Goal: Task Accomplishment & Management: Manage account settings

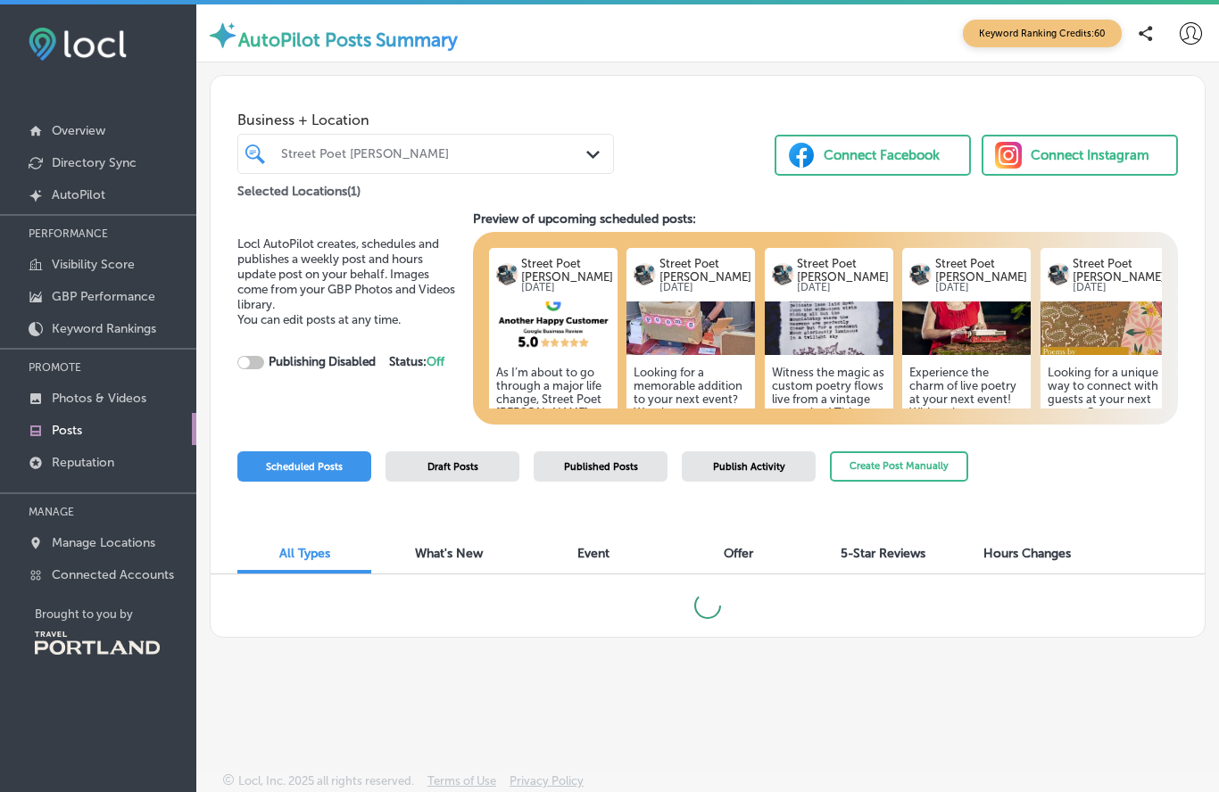
checkbox input "true"
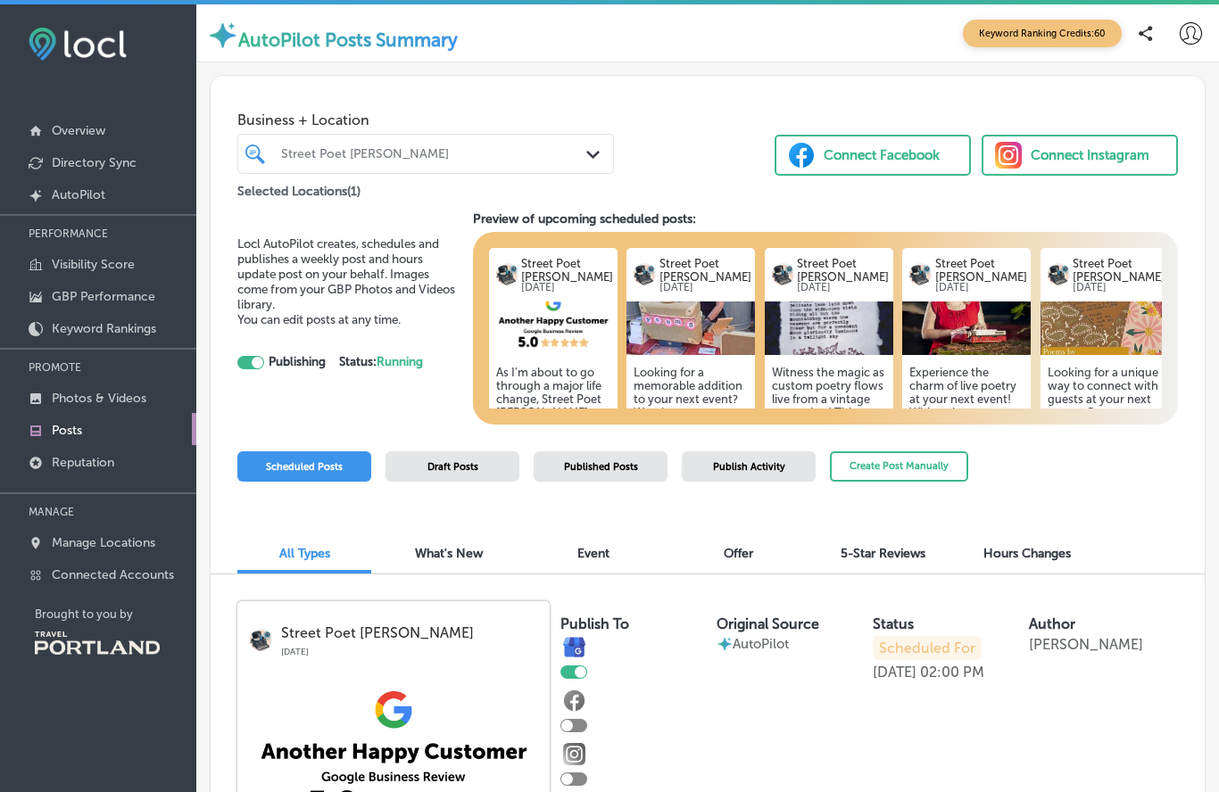
click at [687, 323] on img at bounding box center [690, 329] width 128 height 54
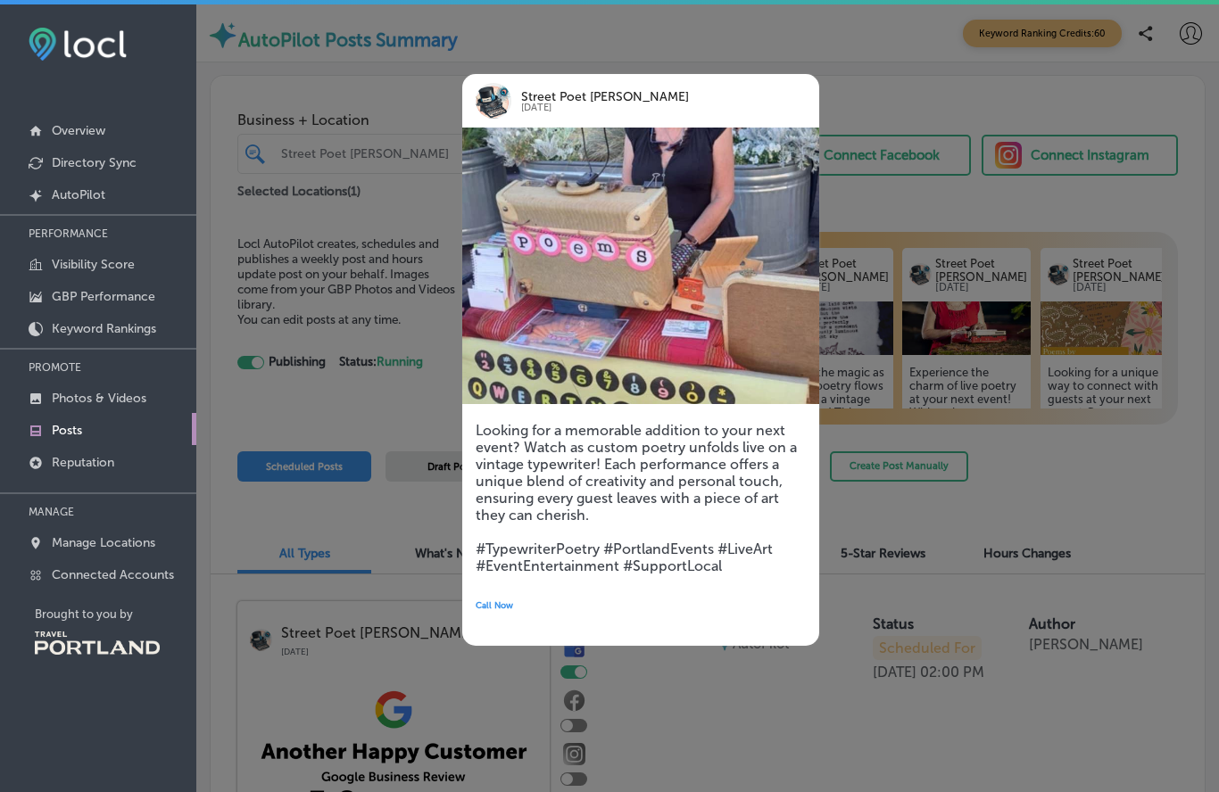
click at [569, 315] on img at bounding box center [640, 266] width 357 height 277
click at [554, 335] on img at bounding box center [640, 266] width 357 height 277
click at [574, 65] on div "Street Poet [PERSON_NAME] [DATE] Looking for a memorable addition to your next …" at bounding box center [613, 359] width 357 height 625
click at [323, 419] on div at bounding box center [609, 396] width 1219 height 792
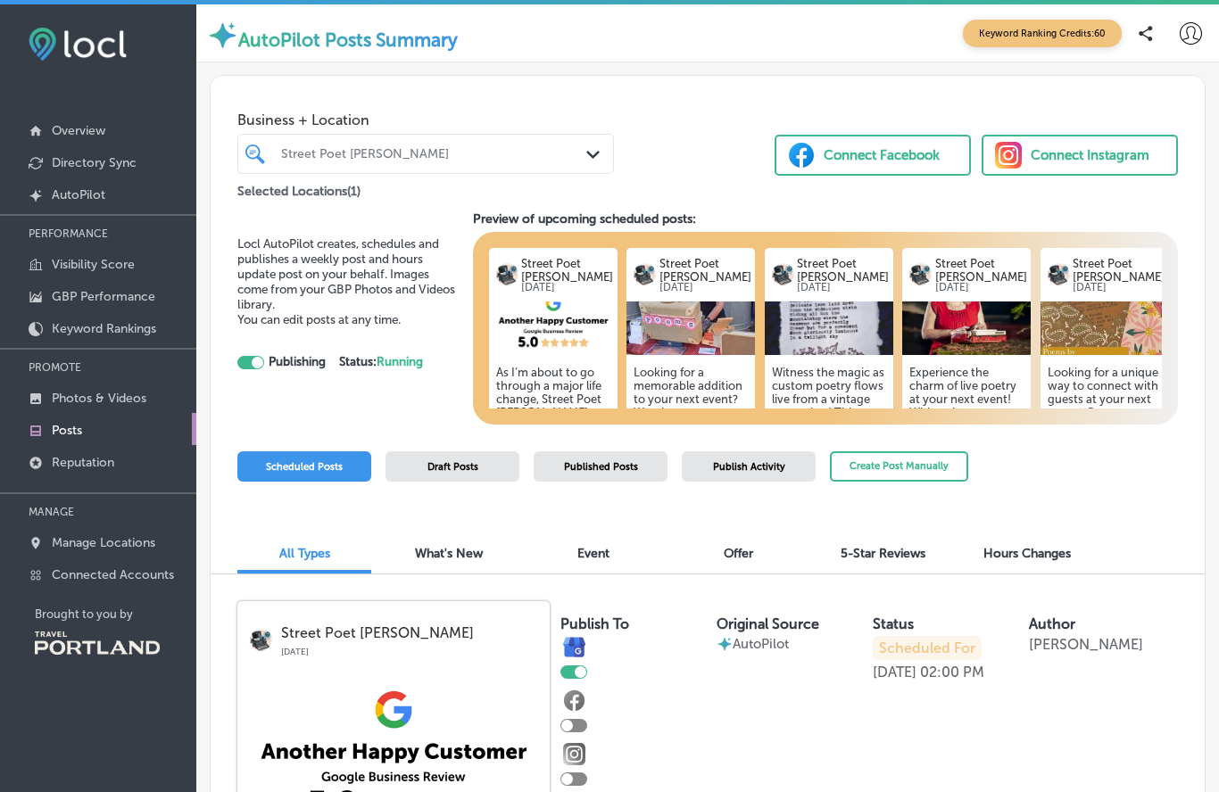
click at [547, 352] on img at bounding box center [553, 329] width 128 height 54
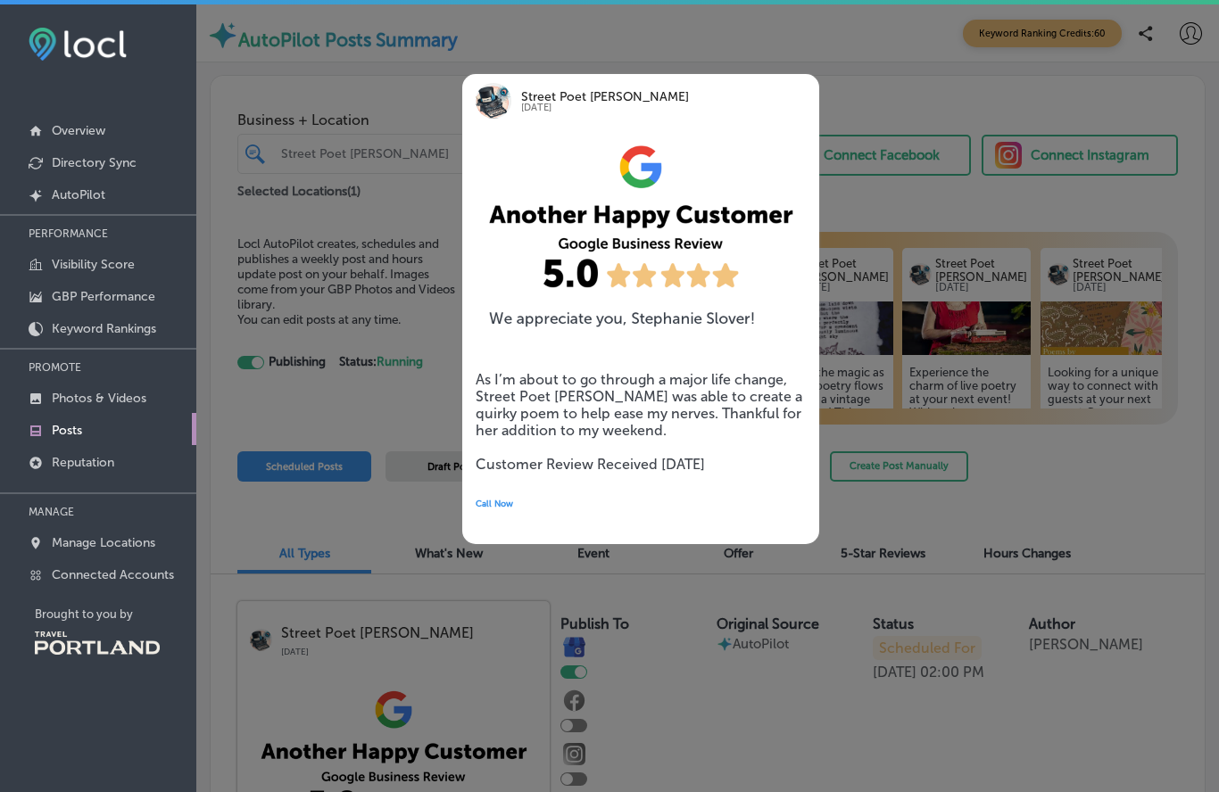
click at [408, 79] on div at bounding box center [609, 396] width 1219 height 792
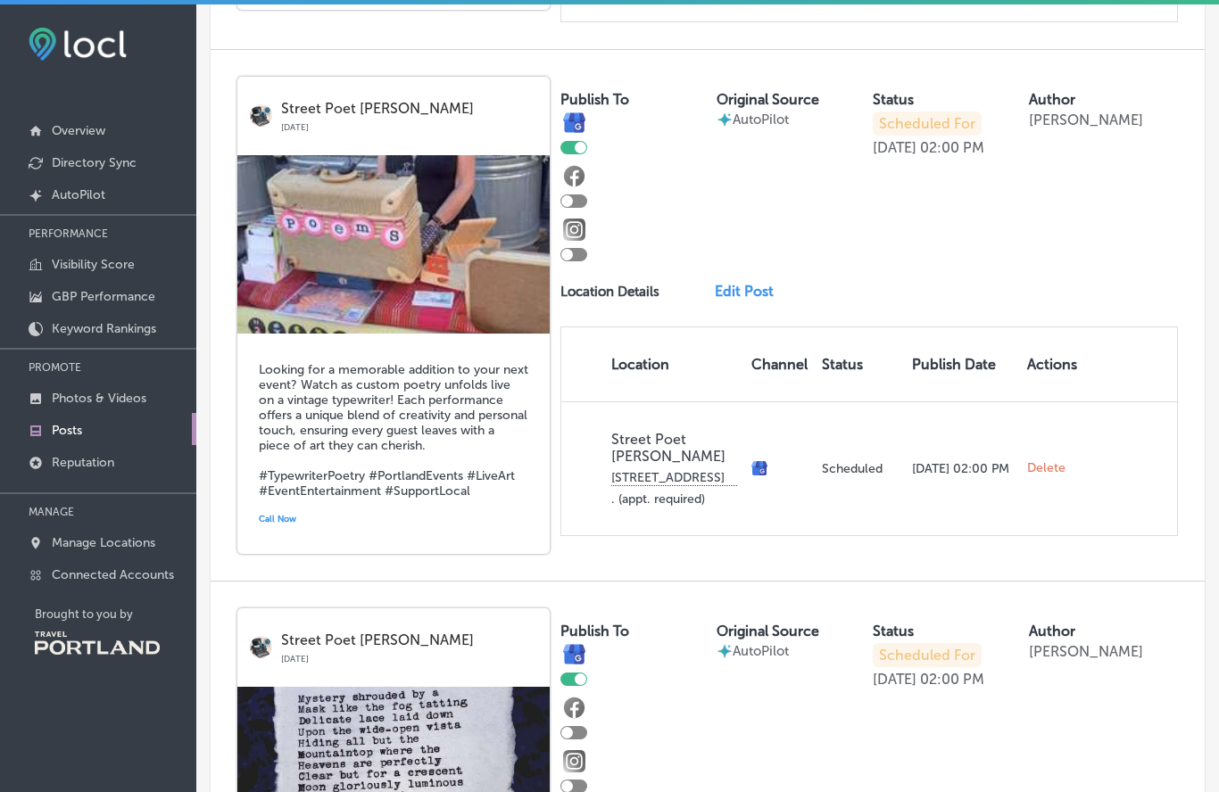
scroll to position [1034, 0]
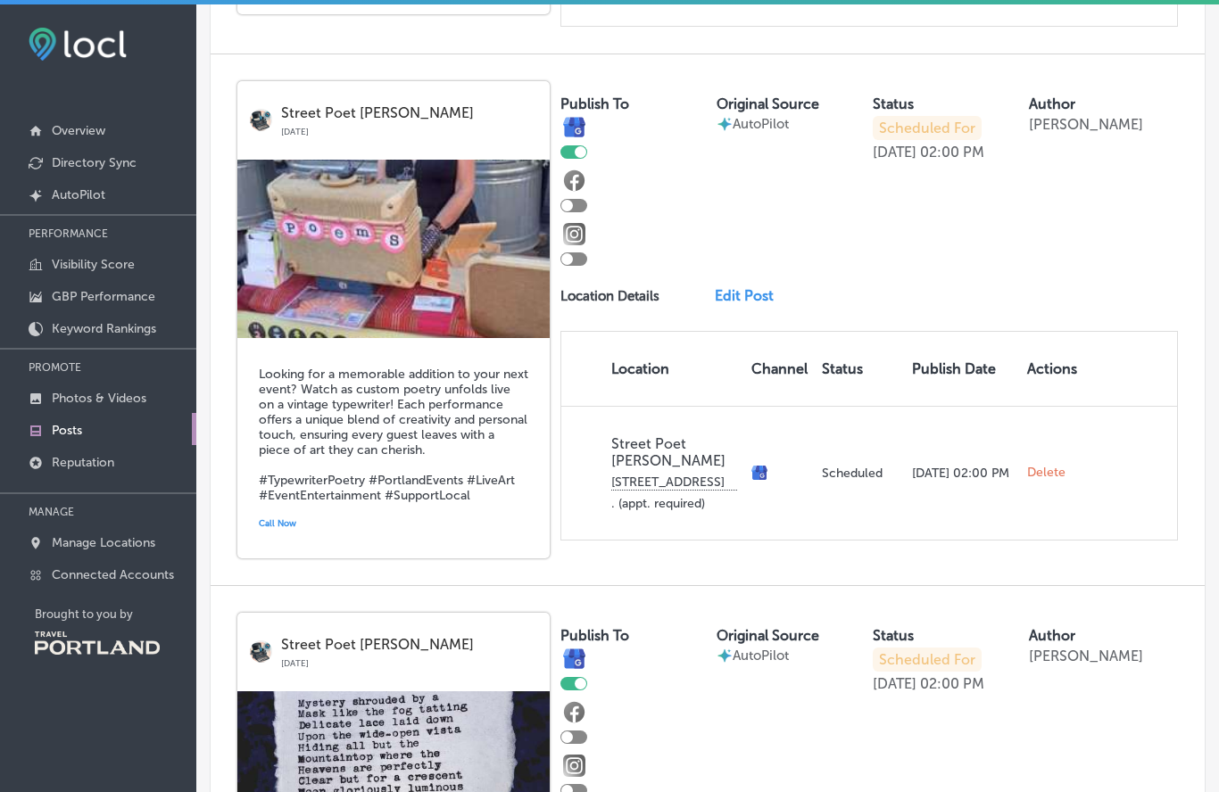
click at [755, 287] on link "Edit Post" at bounding box center [750, 295] width 70 height 17
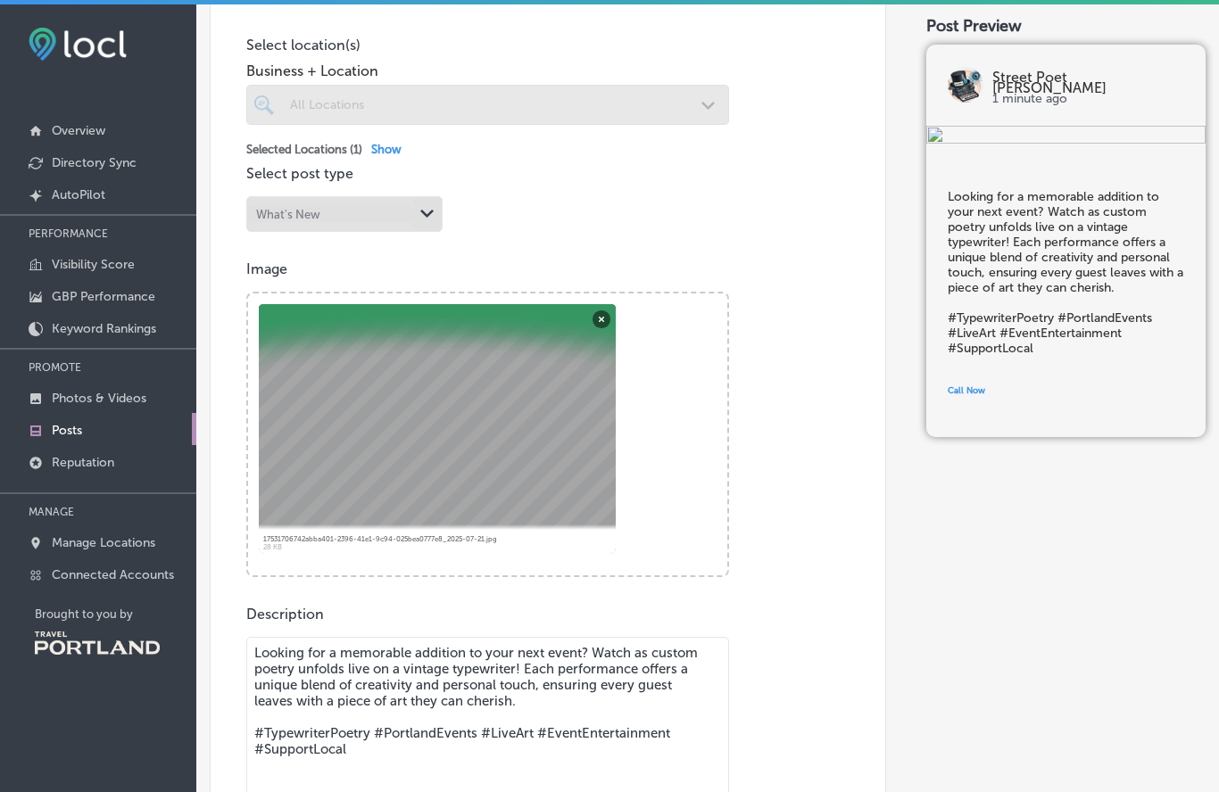
scroll to position [414, 0]
click at [607, 326] on button "Remove" at bounding box center [601, 317] width 18 height 18
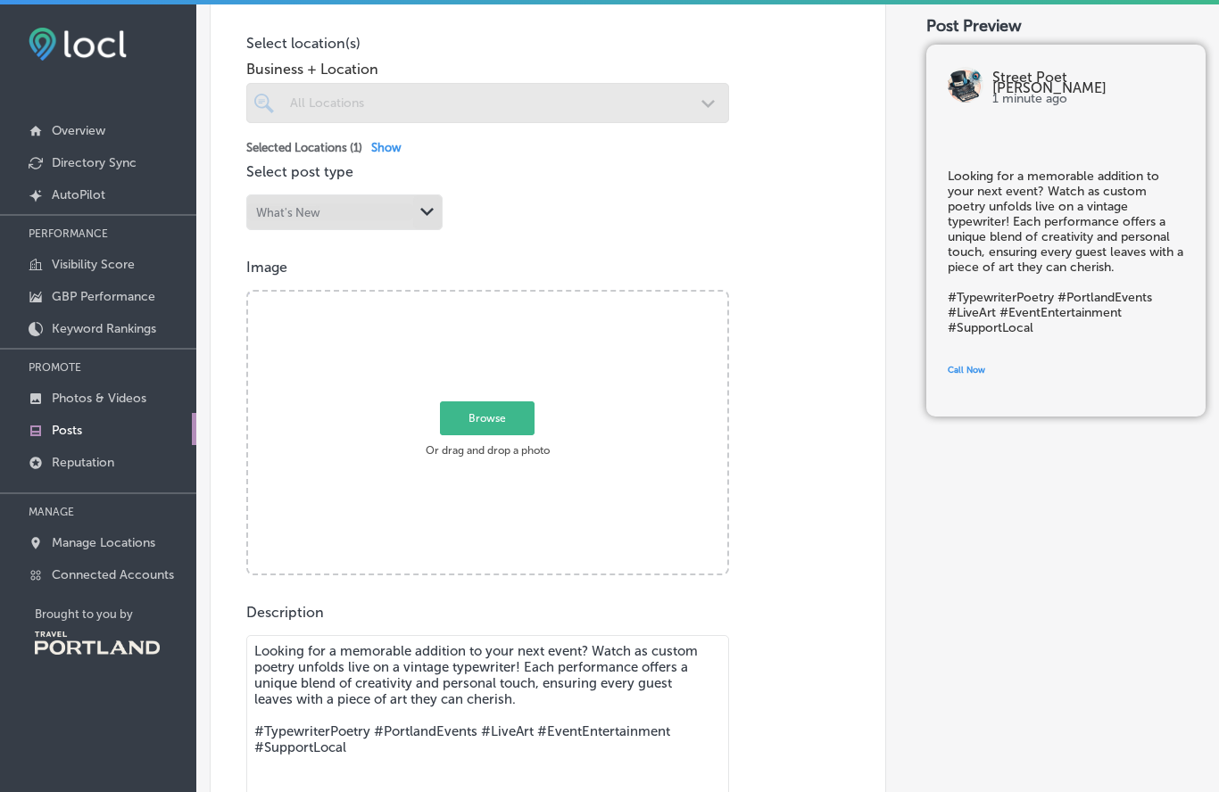
click at [505, 423] on span "Browse" at bounding box center [487, 418] width 95 height 34
click at [505, 297] on input "Browse Or drag and drop a photo" at bounding box center [487, 294] width 479 height 5
type input "C:\fakepath\att.MHfNa0gcZodlgOBsv4kroMK56LTF1P_tCtUQtrX2b4c.jpeg"
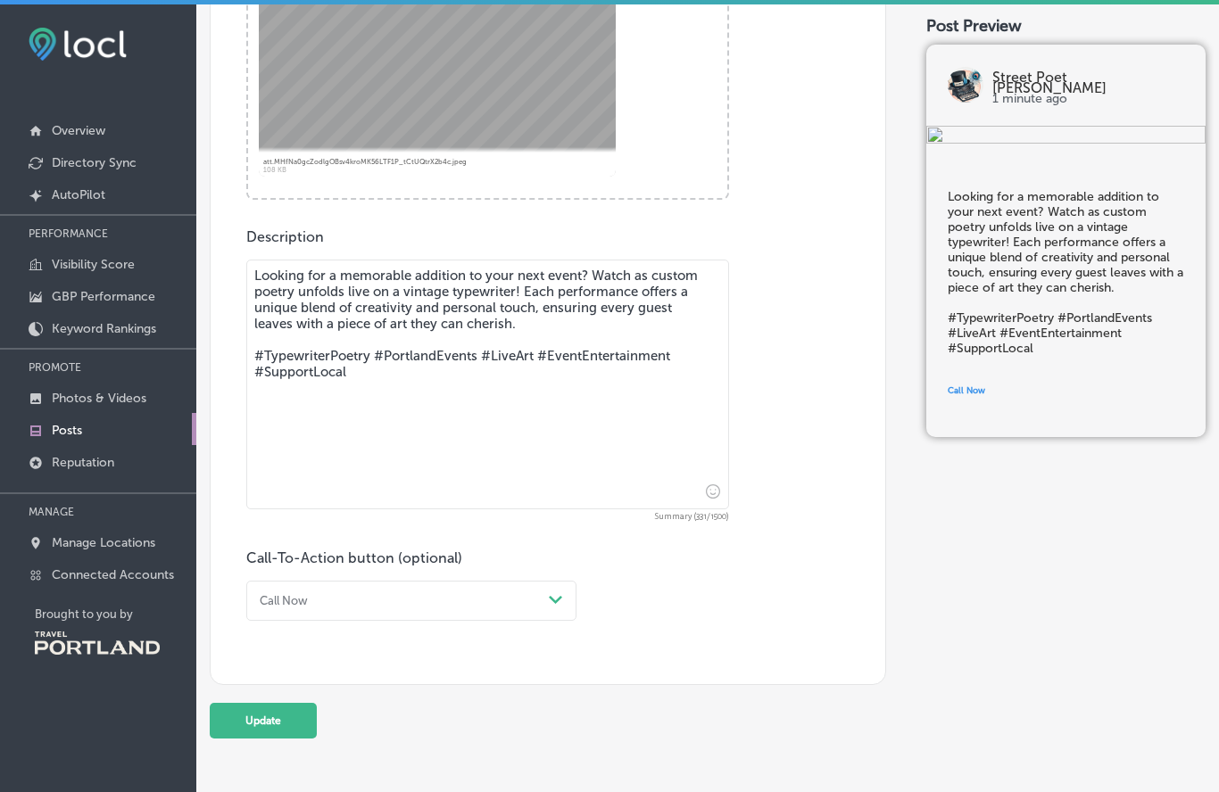
scroll to position [788, 0]
click at [259, 740] on button "Update" at bounding box center [263, 723] width 107 height 36
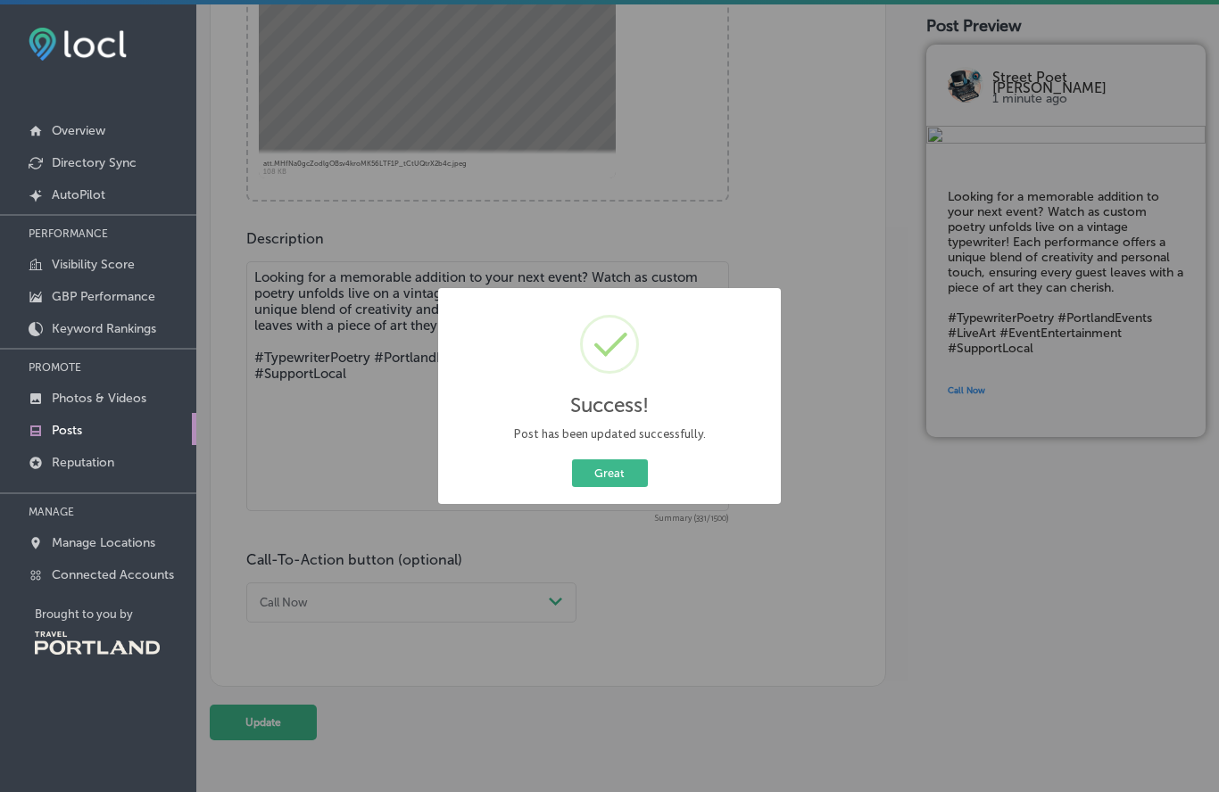
click at [795, 200] on div "Success! × Post has been updated successfully. Great Cancel" at bounding box center [609, 396] width 1219 height 792
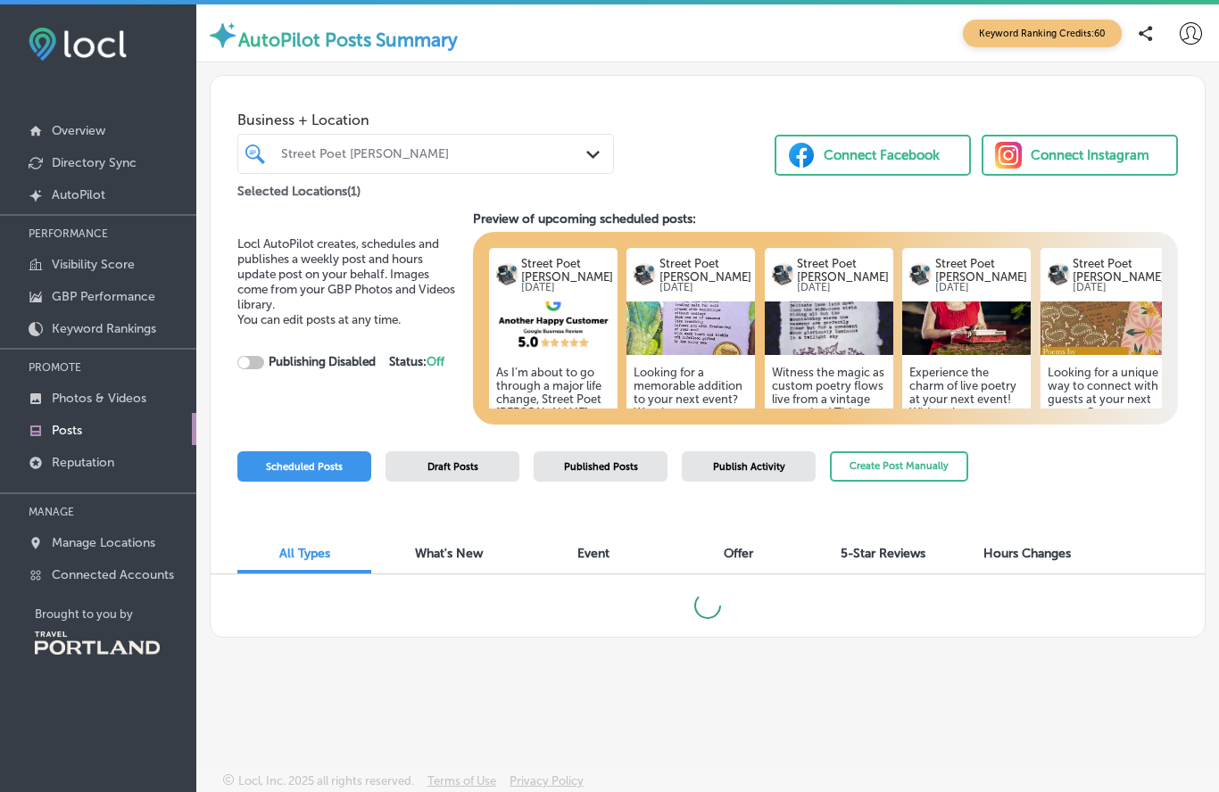
click at [694, 339] on img at bounding box center [690, 329] width 128 height 54
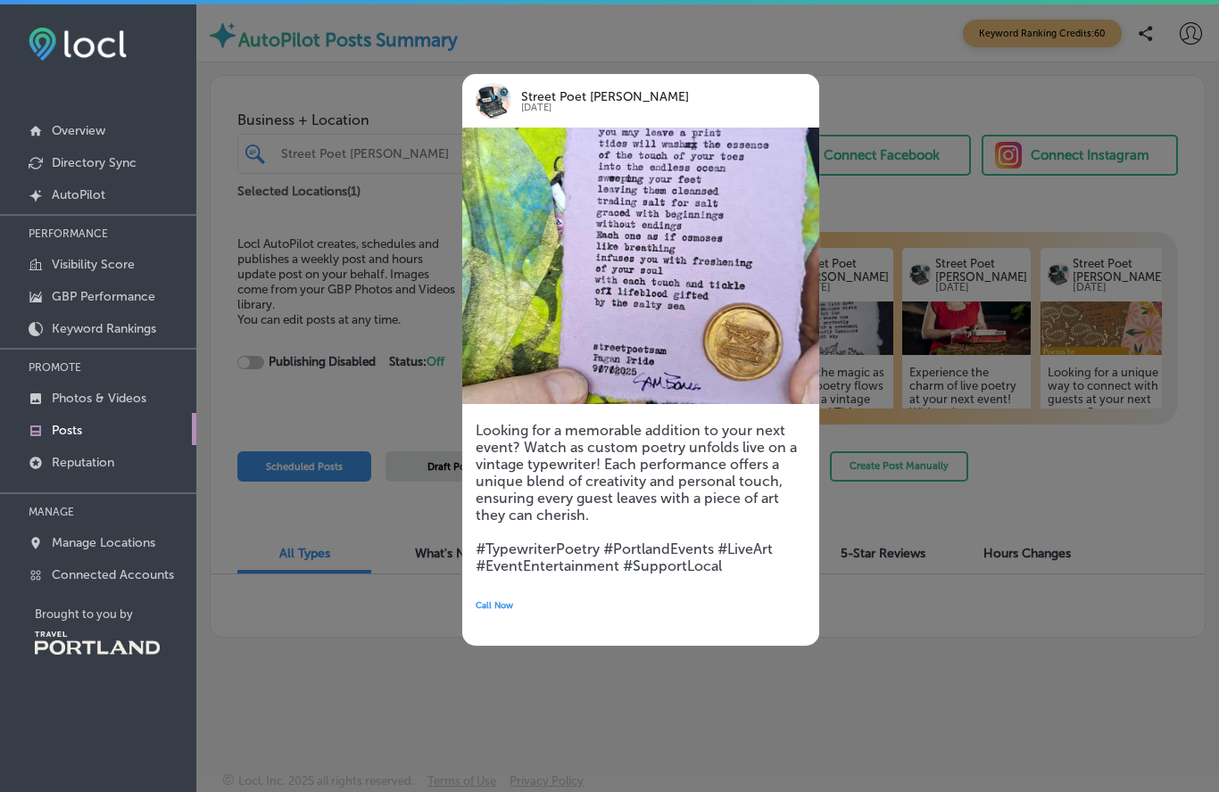
checkbox input "true"
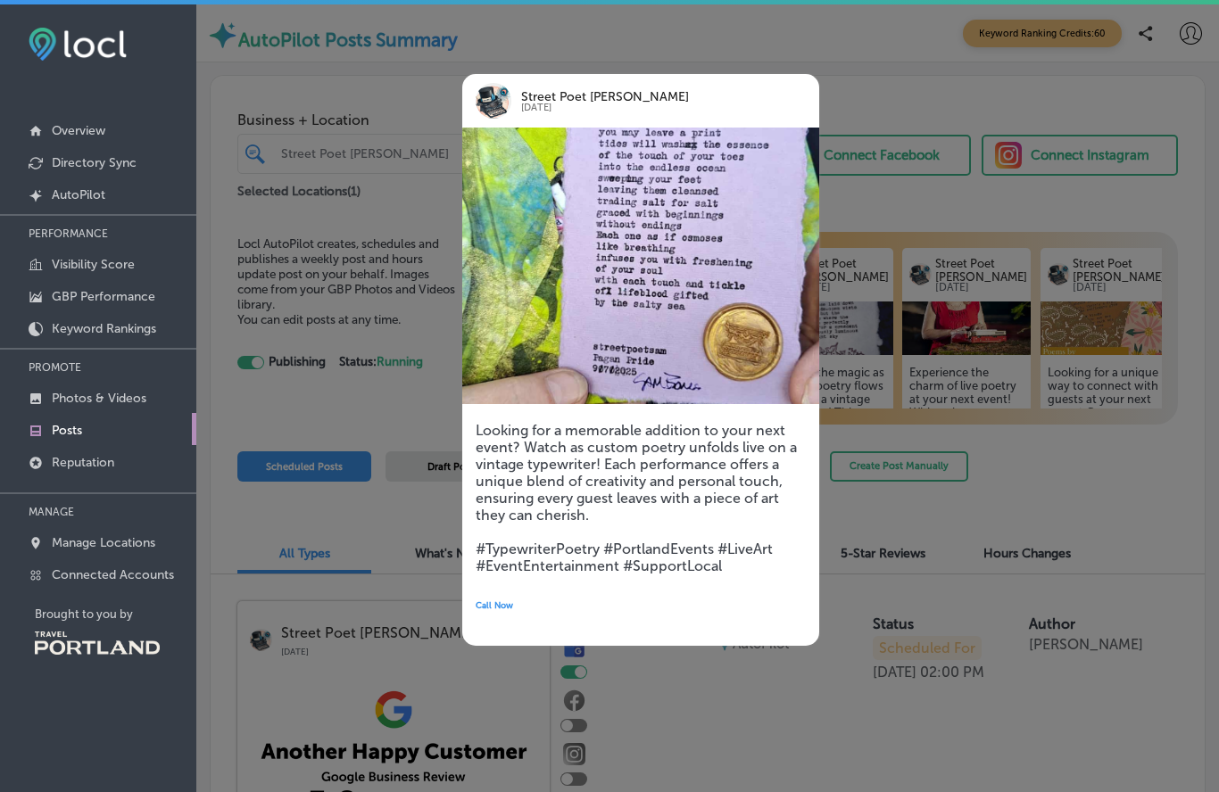
click at [878, 39] on div at bounding box center [609, 396] width 1219 height 792
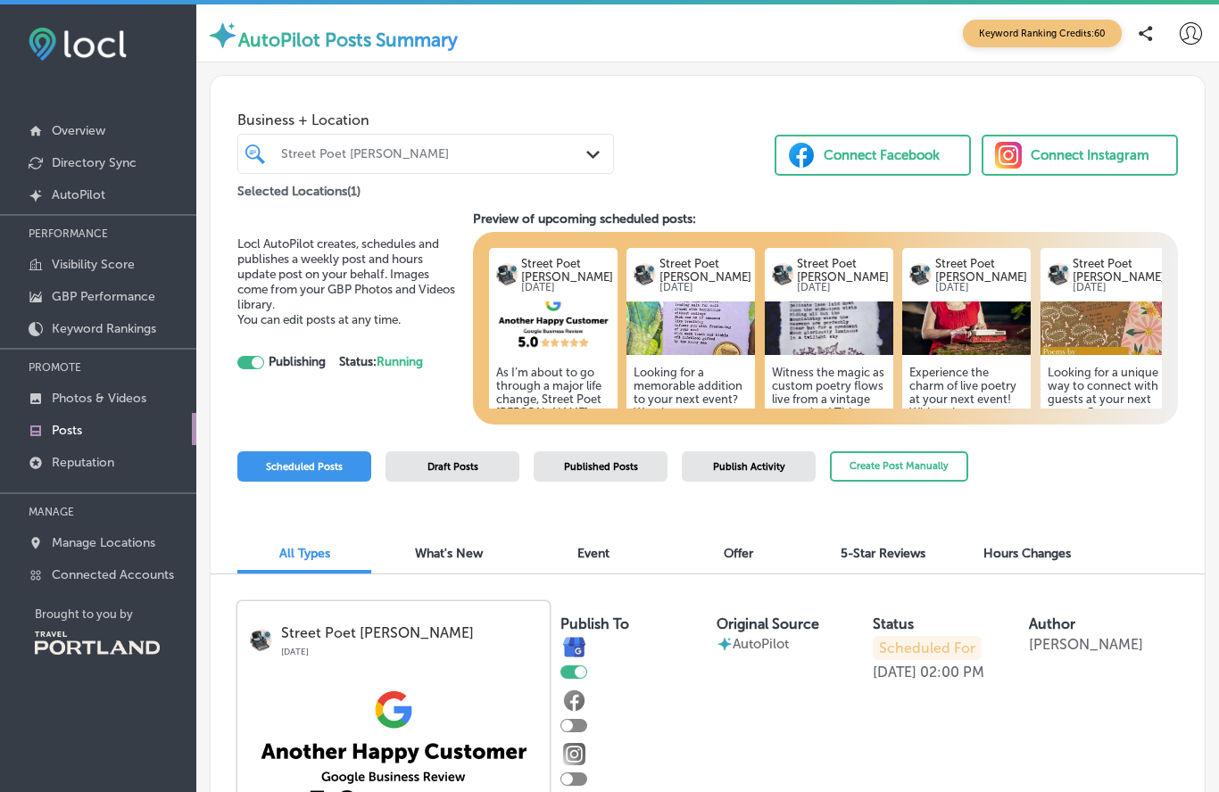
click at [703, 319] on img at bounding box center [690, 329] width 128 height 54
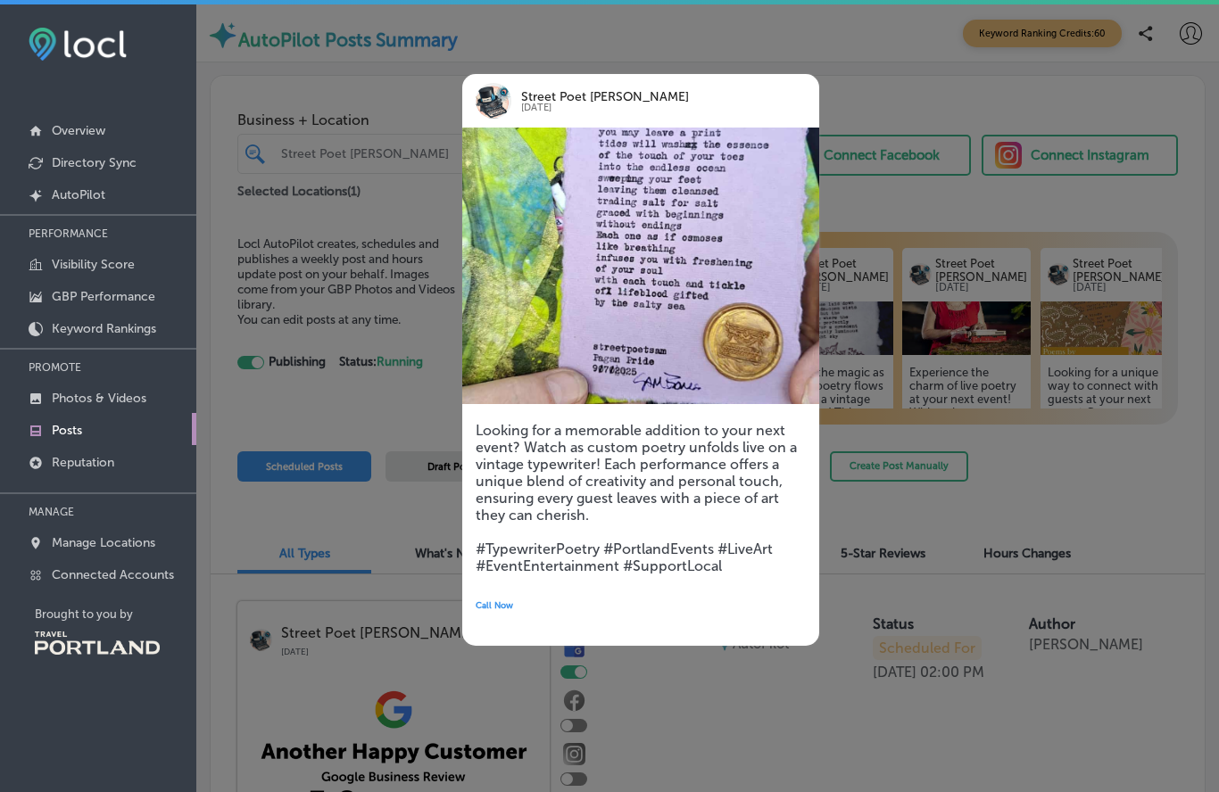
click at [656, 269] on img at bounding box center [640, 266] width 357 height 277
click at [674, 277] on img at bounding box center [640, 266] width 357 height 277
click at [885, 29] on div at bounding box center [609, 396] width 1219 height 792
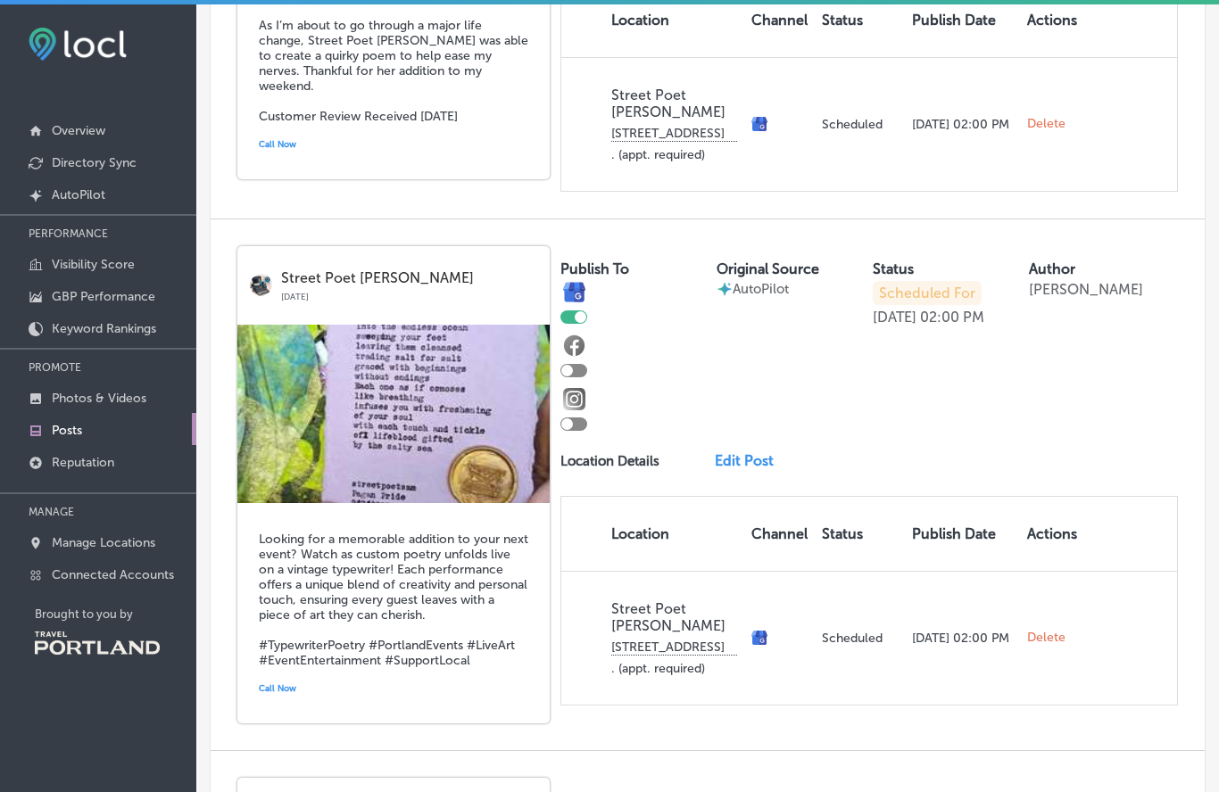
scroll to position [898, 0]
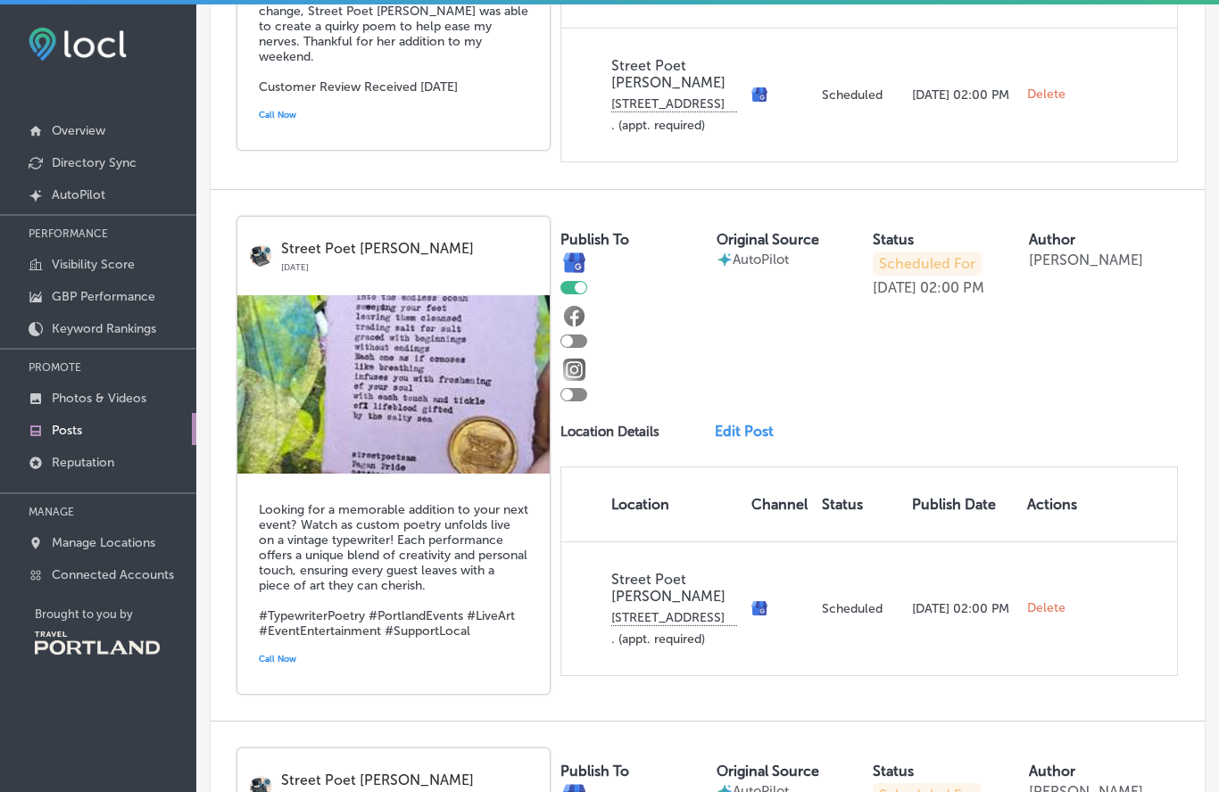
click at [401, 436] on img at bounding box center [393, 384] width 312 height 178
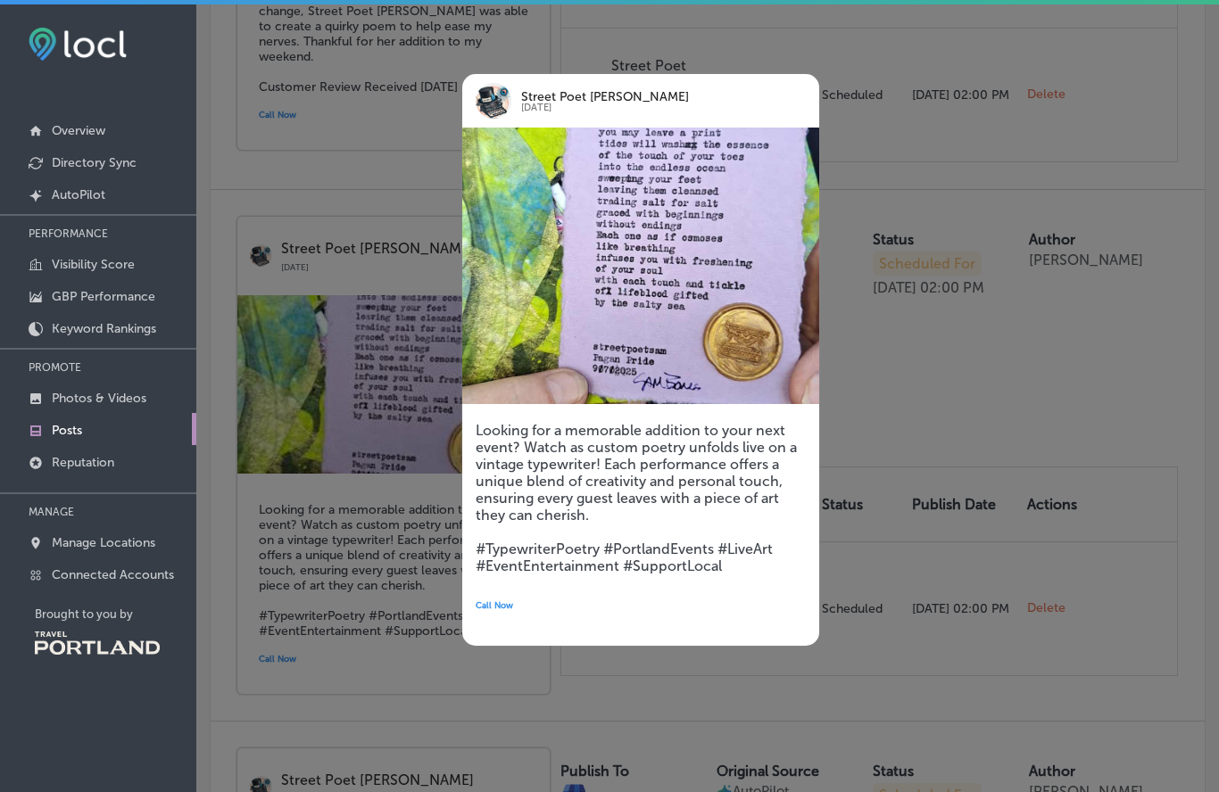
click at [1000, 388] on div at bounding box center [609, 396] width 1219 height 792
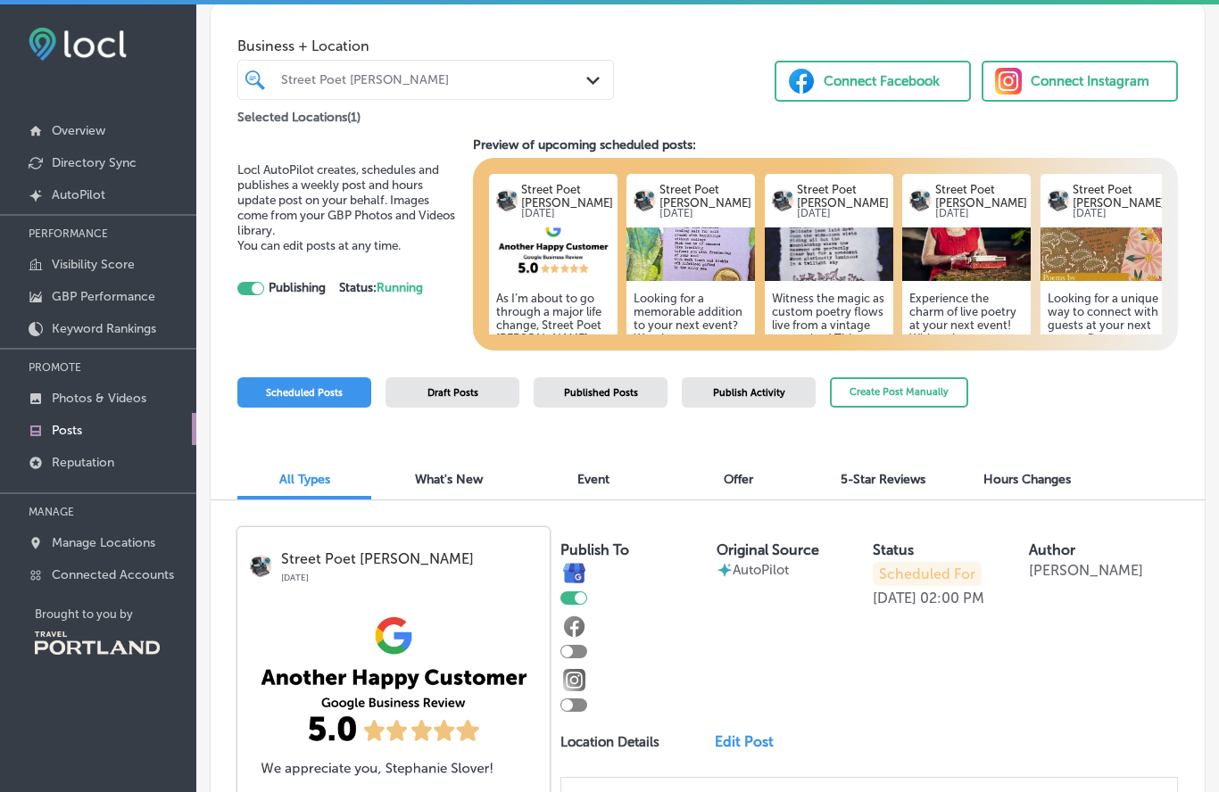
scroll to position [77, 0]
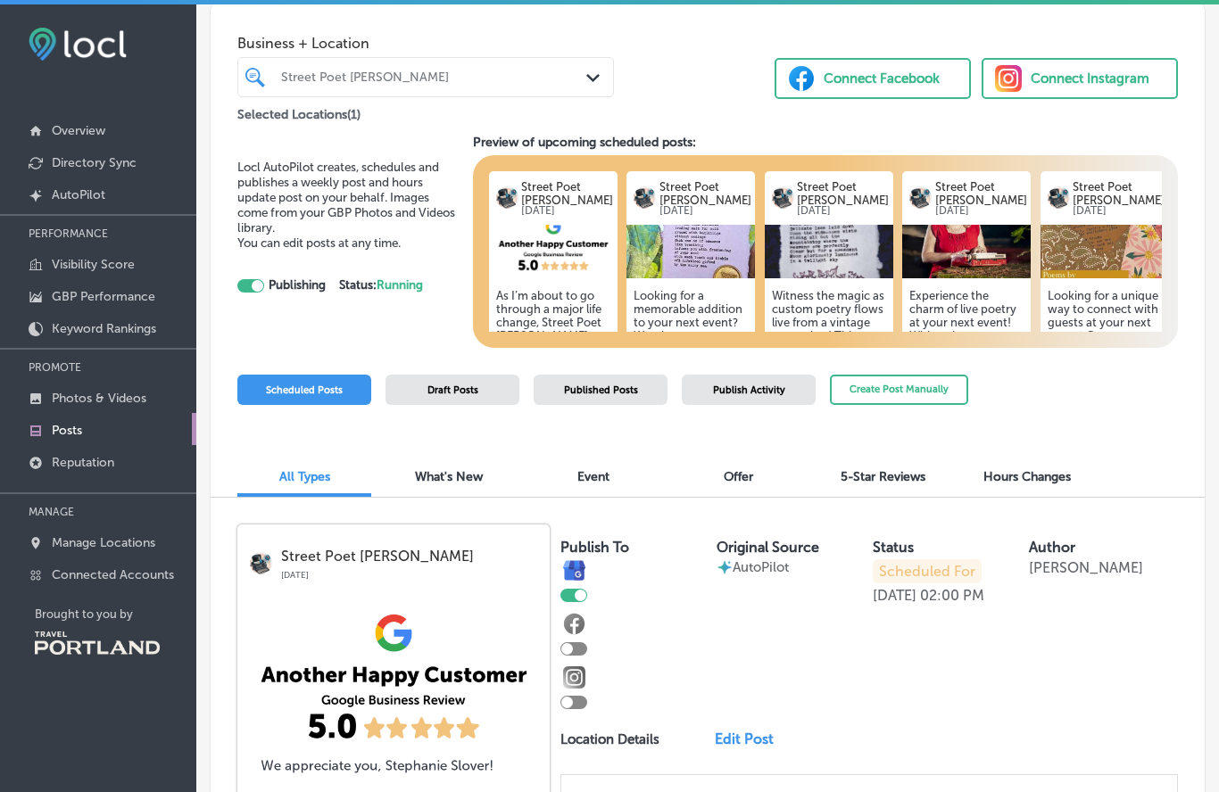
click at [1036, 78] on div "Connect Instagram" at bounding box center [1089, 78] width 119 height 27
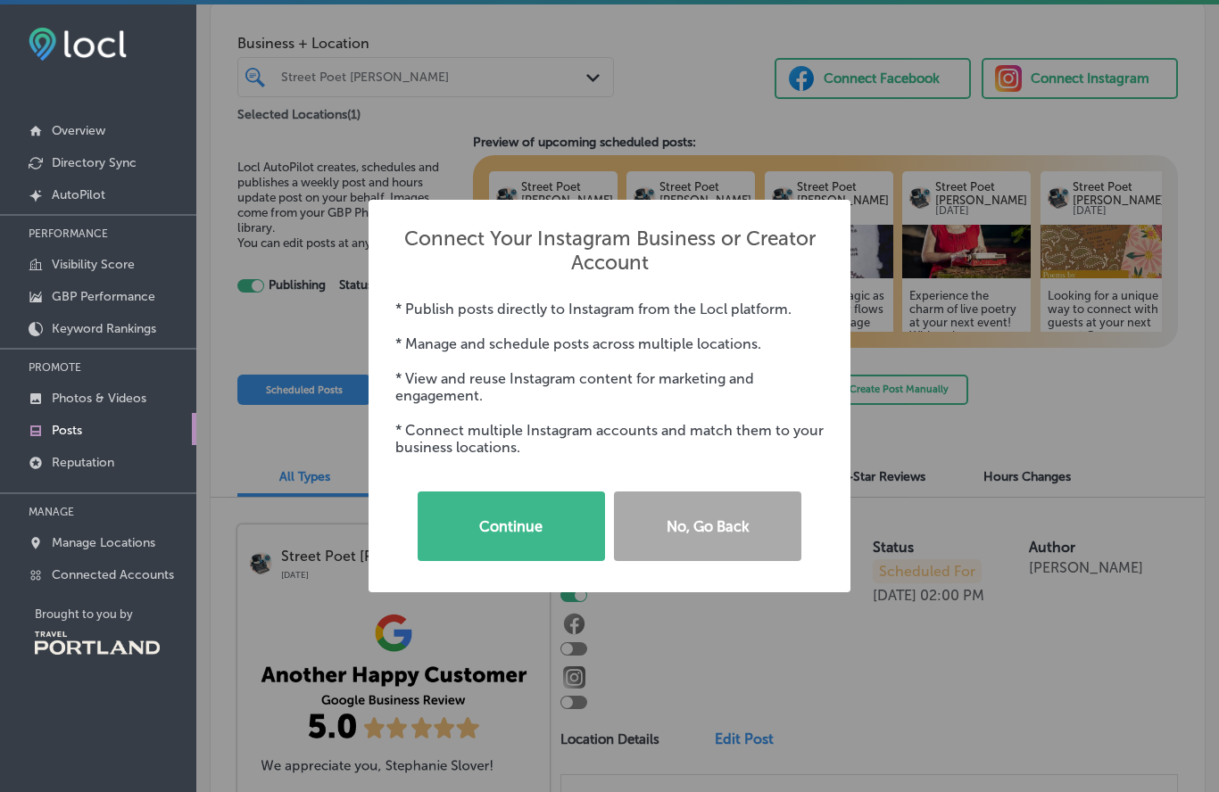
click at [518, 532] on button "Continue" at bounding box center [511, 527] width 187 height 70
